Goal: Find specific page/section: Find specific page/section

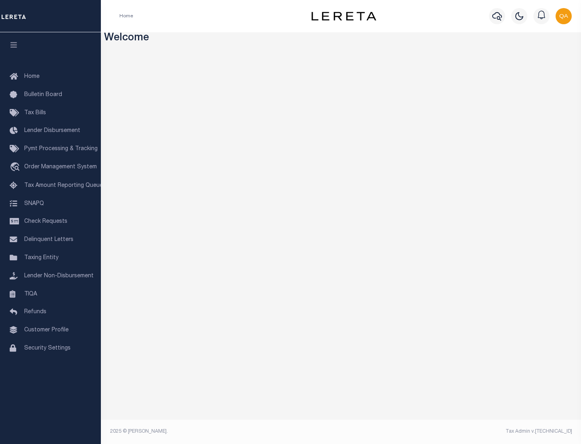
click at [50, 186] on span "Tax Amount Reporting Queue" at bounding box center [63, 186] width 79 height 6
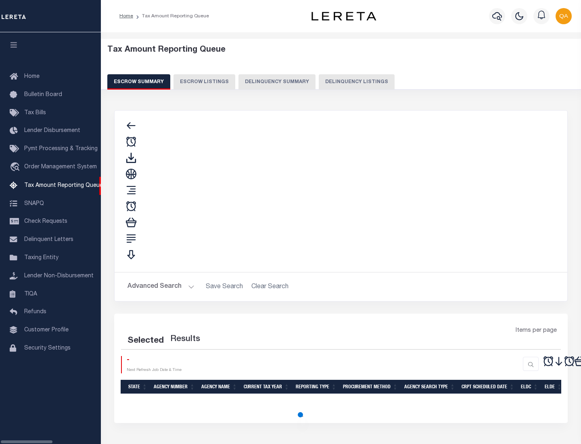
select select "100"
